Goal: Task Accomplishment & Management: Complete application form

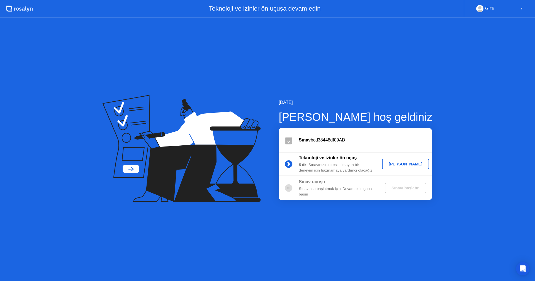
click at [405, 162] on div "[PERSON_NAME]" at bounding box center [405, 164] width 43 height 4
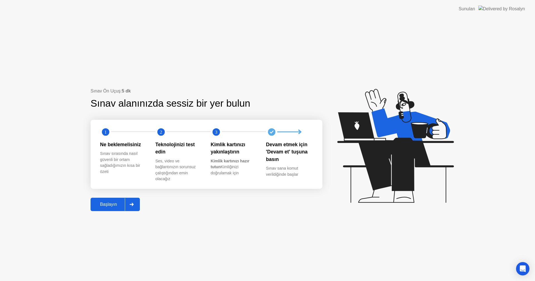
click at [109, 205] on div "Başlayın" at bounding box center [108, 204] width 33 height 5
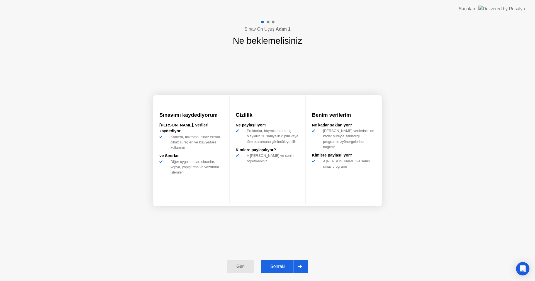
click at [289, 264] on div "Sonraki" at bounding box center [277, 266] width 31 height 5
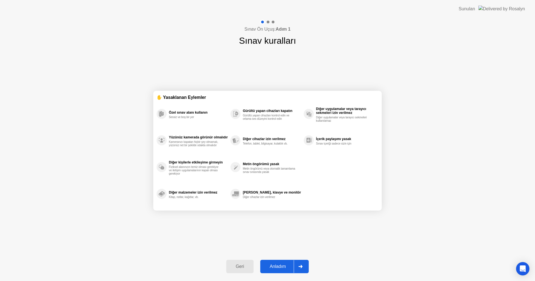
click at [289, 264] on div "Anladım" at bounding box center [278, 266] width 32 height 5
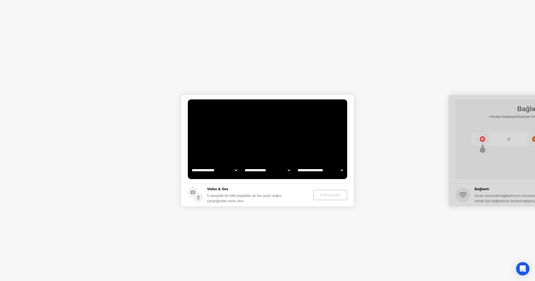
select select "**********"
select select "*******"
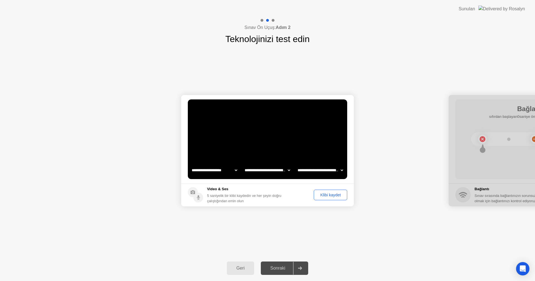
click at [281, 270] on div "Sonraki" at bounding box center [277, 268] width 31 height 5
click at [210, 170] on select "**********" at bounding box center [214, 170] width 48 height 11
click at [272, 169] on select "**********" at bounding box center [267, 170] width 48 height 11
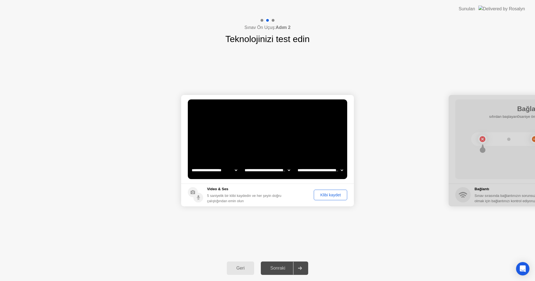
click at [317, 169] on select "**********" at bounding box center [320, 170] width 48 height 11
click at [466, 196] on div at bounding box center [534, 150] width 173 height 111
click at [280, 268] on div "Sonraki" at bounding box center [277, 268] width 31 height 5
click at [335, 196] on div "Klibi kaydet" at bounding box center [331, 195] width 30 height 4
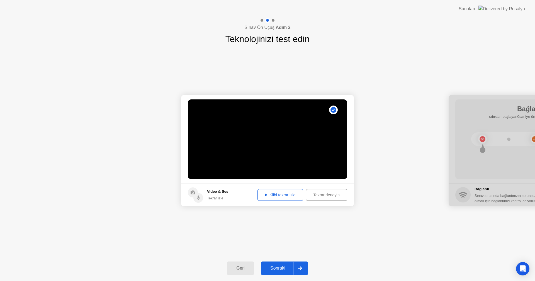
click at [270, 194] on div "Klibi tekrar izle" at bounding box center [280, 195] width 42 height 4
click at [278, 269] on div "Sonraki" at bounding box center [277, 268] width 31 height 5
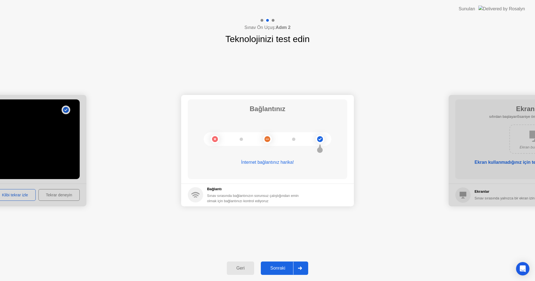
click at [284, 264] on button "Sonraki" at bounding box center [284, 268] width 47 height 13
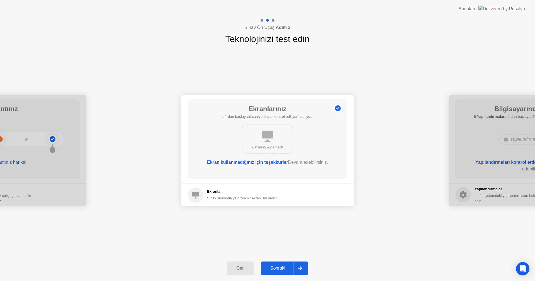
click at [285, 269] on div "Sonraki" at bounding box center [277, 268] width 31 height 5
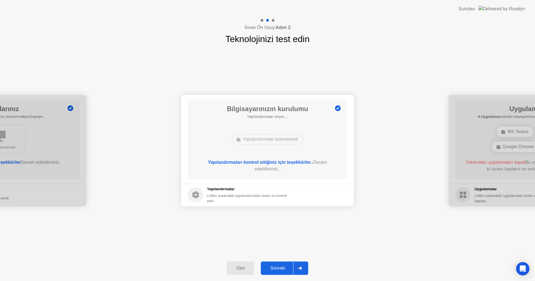
click at [285, 269] on div "Sonraki" at bounding box center [277, 268] width 31 height 5
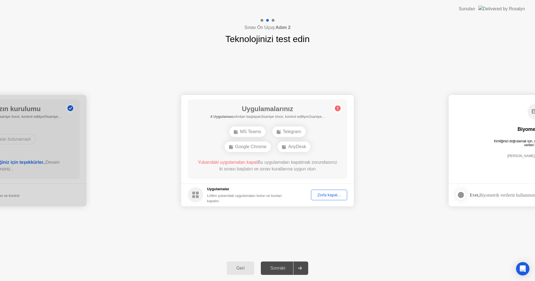
click at [285, 269] on div "Sonraki" at bounding box center [277, 268] width 31 height 5
click at [335, 197] on div "Zorla kapat..." at bounding box center [329, 195] width 32 height 4
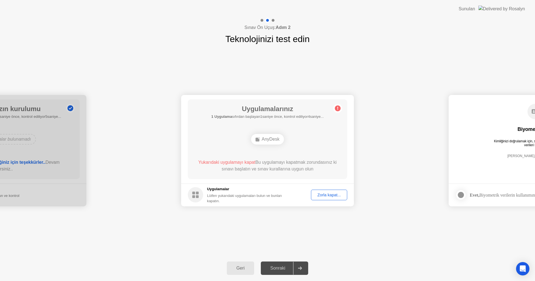
click at [240, 217] on div "**********" at bounding box center [267, 151] width 535 height 210
click at [323, 195] on div "Zorla kapat..." at bounding box center [329, 195] width 32 height 4
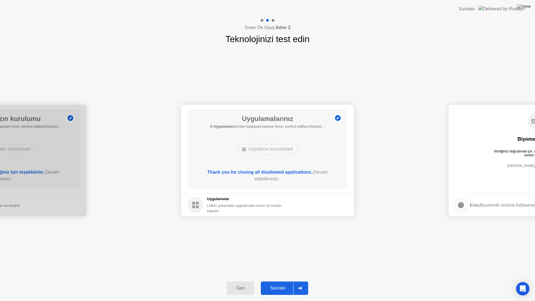
click at [278, 281] on button "Sonraki" at bounding box center [284, 287] width 47 height 13
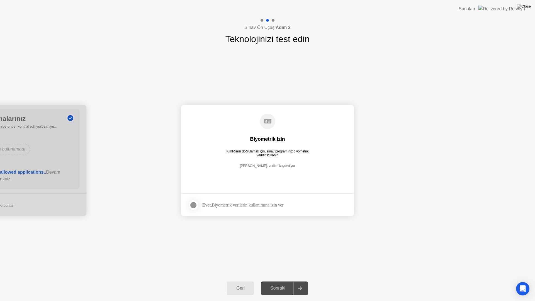
click at [278, 281] on div "Sonraki" at bounding box center [277, 287] width 31 height 5
click at [231, 206] on div "Evet, Biyometrik verilerin kullanımına izin ver" at bounding box center [242, 204] width 81 height 5
click at [190, 204] on div at bounding box center [193, 205] width 7 height 7
click at [277, 281] on div "Sonraki" at bounding box center [277, 287] width 31 height 5
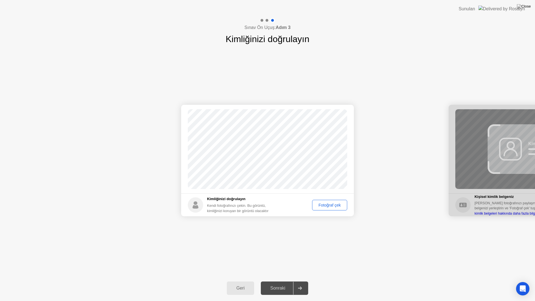
drag, startPoint x: 331, startPoint y: 205, endPoint x: 333, endPoint y: 228, distance: 22.9
click at [333, 228] on div "Başarılı Fotoğraf doğru Kimliğinizi doğrulayın Kendi fotoğrafınızı çekin. Bu gö…" at bounding box center [267, 160] width 535 height 229
click at [329, 205] on div "Fotoğraf çek" at bounding box center [329, 205] width 31 height 4
click at [277, 281] on div "Sonraki" at bounding box center [277, 287] width 31 height 5
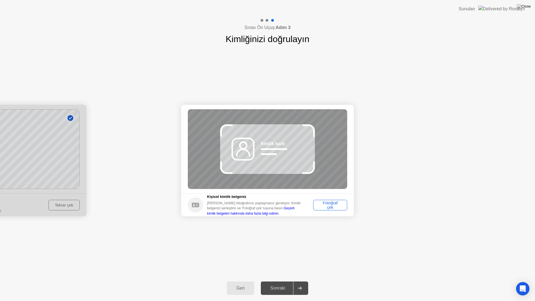
click at [324, 204] on div "Fotoğraf çek" at bounding box center [330, 205] width 30 height 9
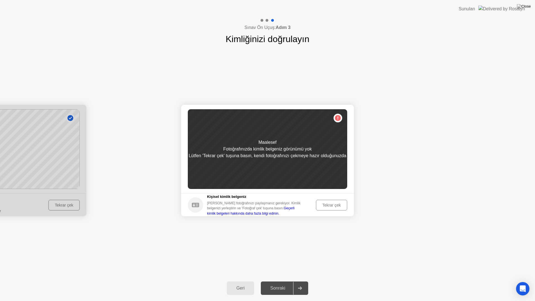
click at [197, 205] on icon at bounding box center [195, 204] width 7 height 4
click at [337, 118] on div "Maalesef Fotoğrafınızda kimlik belgeniz görünümü yok Lütfen 'Tekrar çek' tuşuna…" at bounding box center [267, 149] width 159 height 80
click at [269, 174] on div "Maalesef Fotoğrafınızda kimlik belgeniz görünümü yok Lütfen 'Tekrar çek' tuşuna…" at bounding box center [267, 149] width 159 height 80
click at [338, 205] on div "Tekrar çek" at bounding box center [331, 205] width 27 height 4
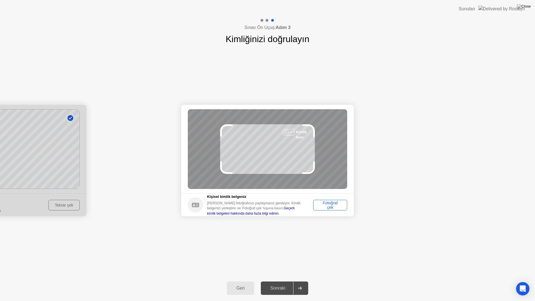
click at [336, 204] on div "Fotoğraf çek" at bounding box center [330, 205] width 30 height 9
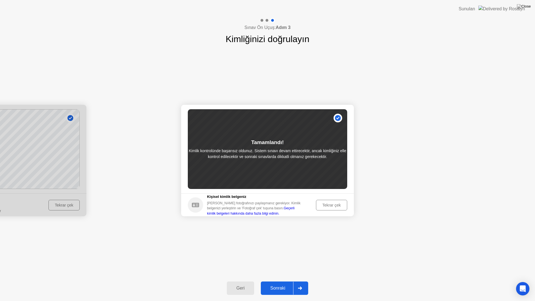
click at [277, 281] on div "Sonraki" at bounding box center [277, 287] width 31 height 5
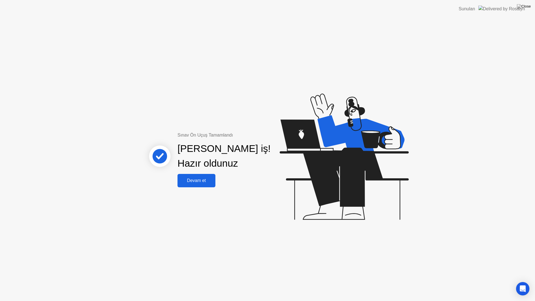
click at [193, 184] on button "Devam et" at bounding box center [196, 180] width 38 height 13
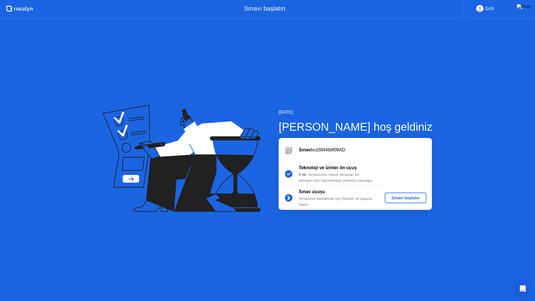
click at [416, 196] on div "Sınavı başlatın" at bounding box center [405, 198] width 37 height 4
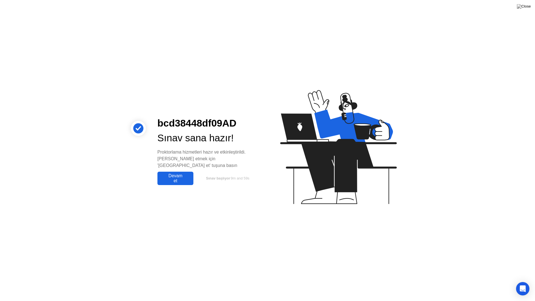
click at [184, 173] on div "Devam et" at bounding box center [175, 178] width 33 height 10
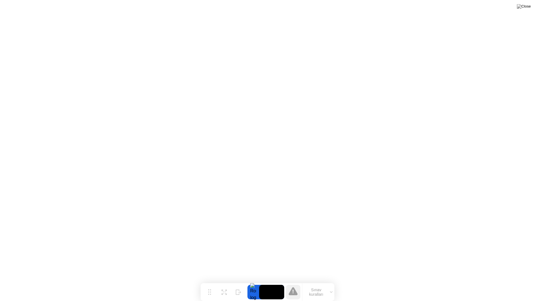
click at [272, 281] on video at bounding box center [271, 292] width 25 height 14
click at [252, 281] on div at bounding box center [253, 292] width 12 height 14
click at [330, 281] on button "Sınav kuralları" at bounding box center [318, 291] width 32 height 9
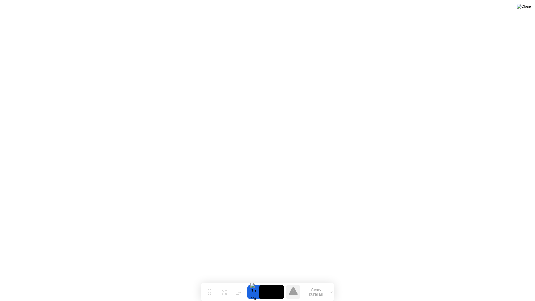
drag, startPoint x: 529, startPoint y: 6, endPoint x: 524, endPoint y: 6, distance: 4.5
click at [529, 6] on img at bounding box center [524, 6] width 14 height 4
